Goal: Go to known website: Access a specific website the user already knows

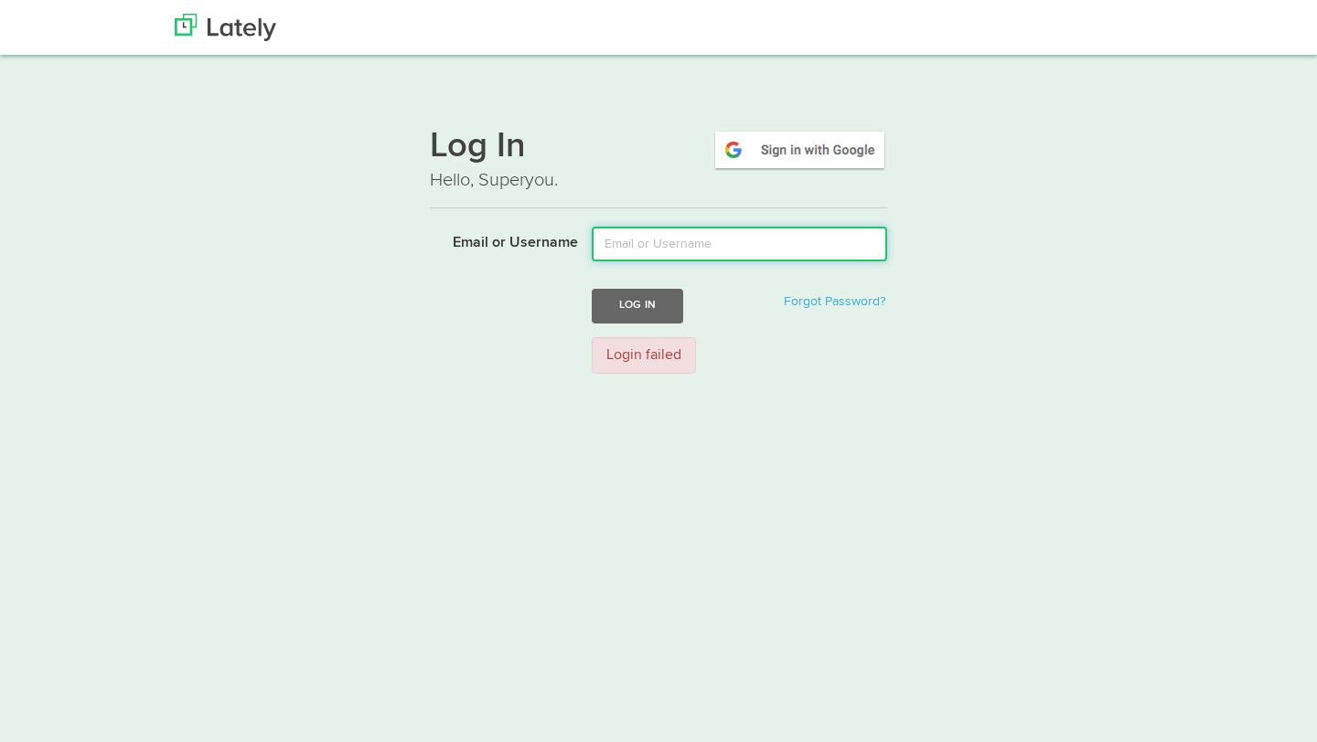
click at [744, 235] on input "Email or Username" at bounding box center [739, 244] width 295 height 35
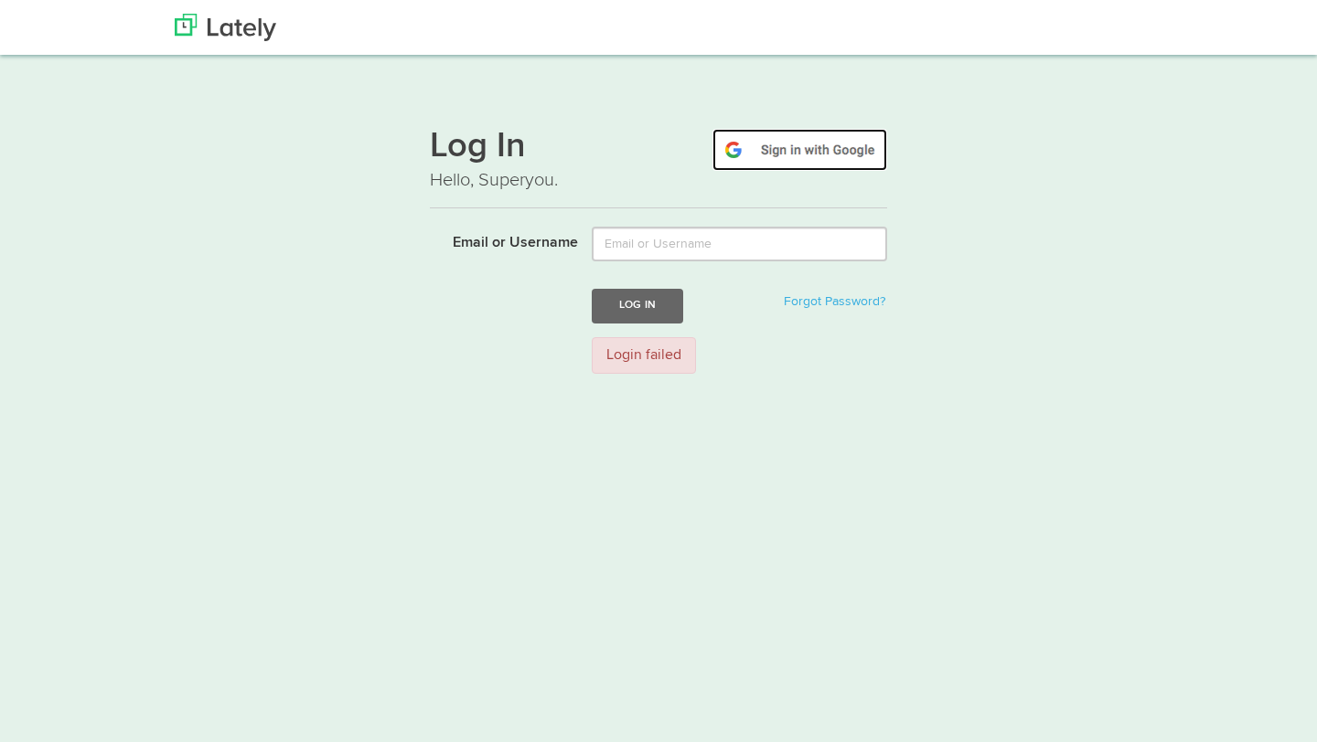
click at [801, 129] on img at bounding box center [799, 150] width 175 height 42
click at [801, 141] on img at bounding box center [799, 150] width 175 height 42
click at [807, 150] on img at bounding box center [799, 150] width 175 height 42
click at [209, 28] on img at bounding box center [225, 27] width 101 height 27
click at [184, 31] on img at bounding box center [225, 27] width 101 height 27
